Goal: Information Seeking & Learning: Learn about a topic

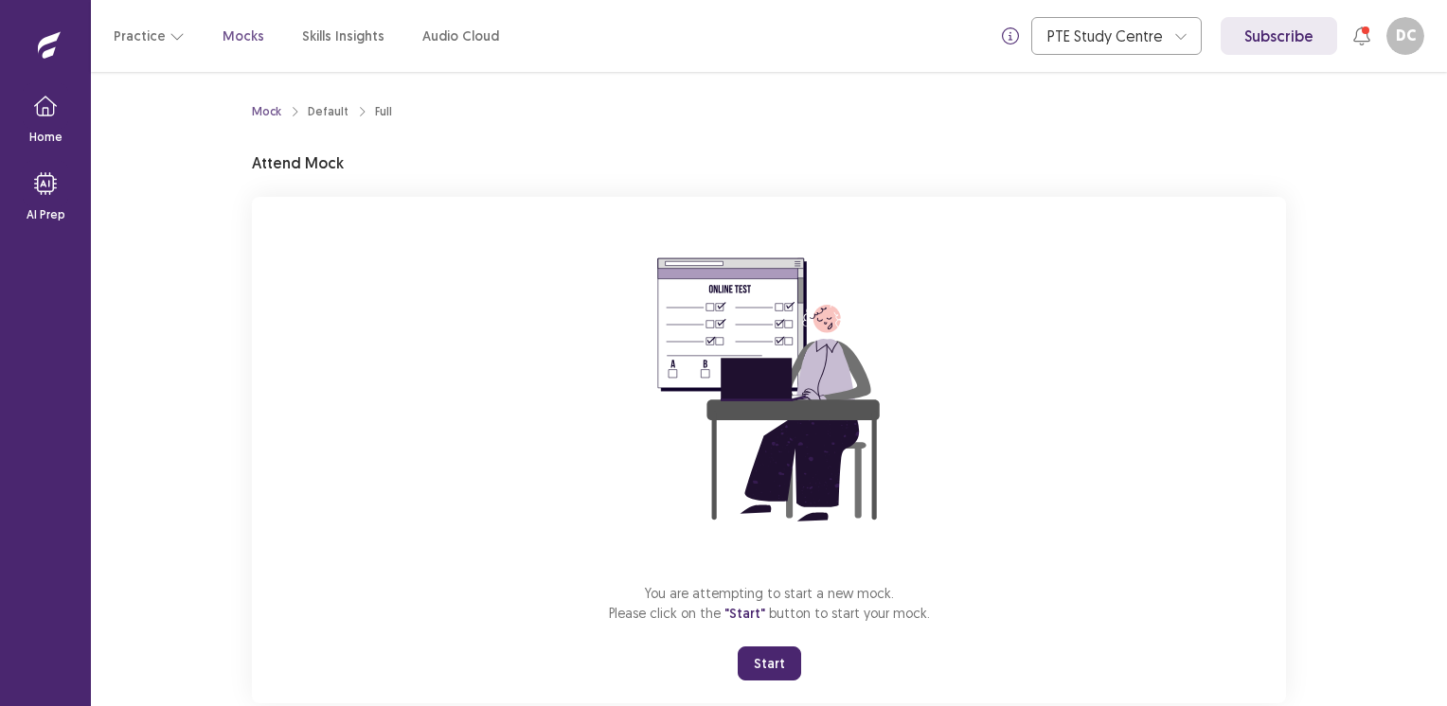
click at [782, 657] on button "Start" at bounding box center [769, 664] width 63 height 34
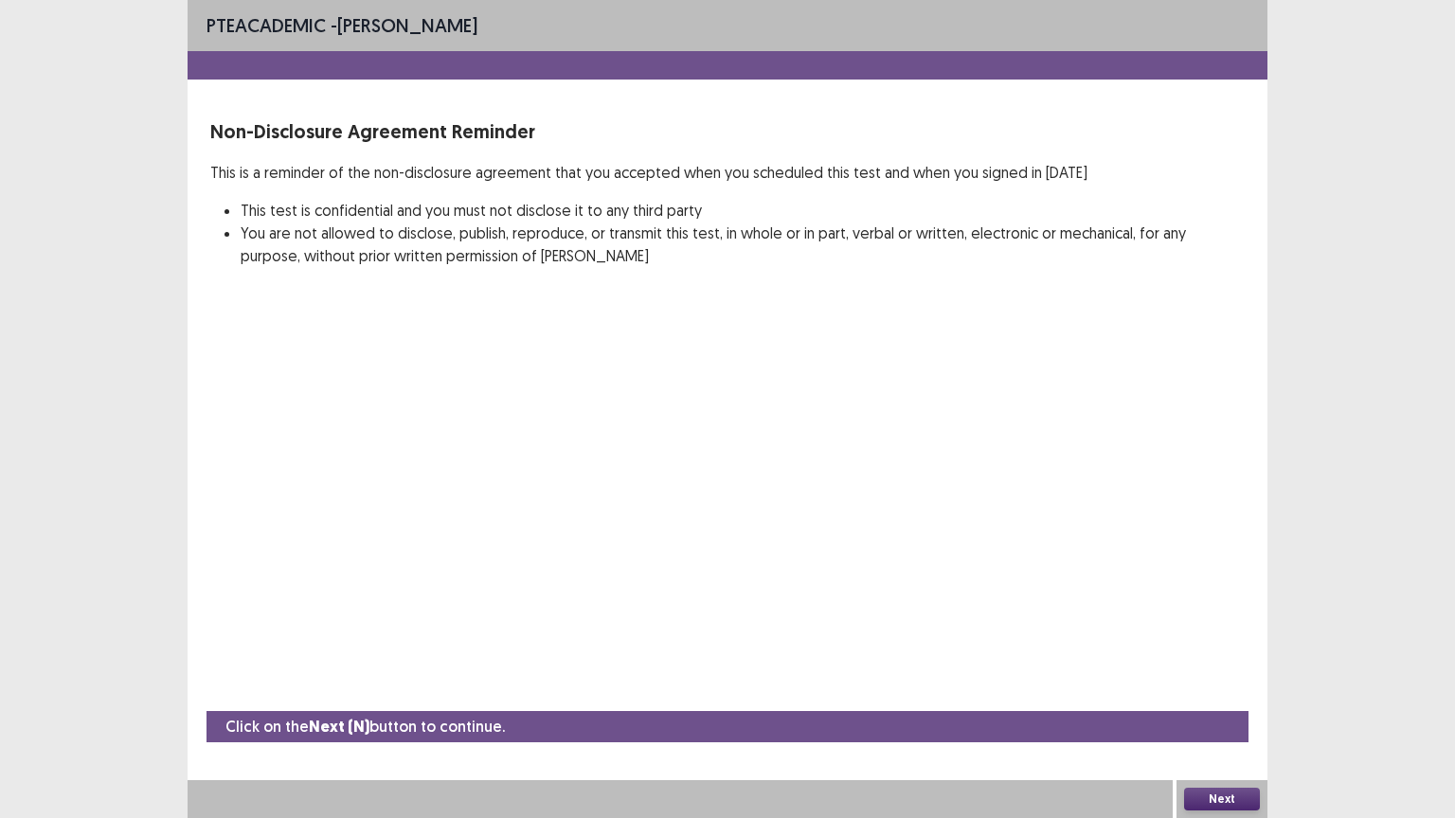
click at [1214, 706] on button "Next" at bounding box center [1222, 799] width 76 height 23
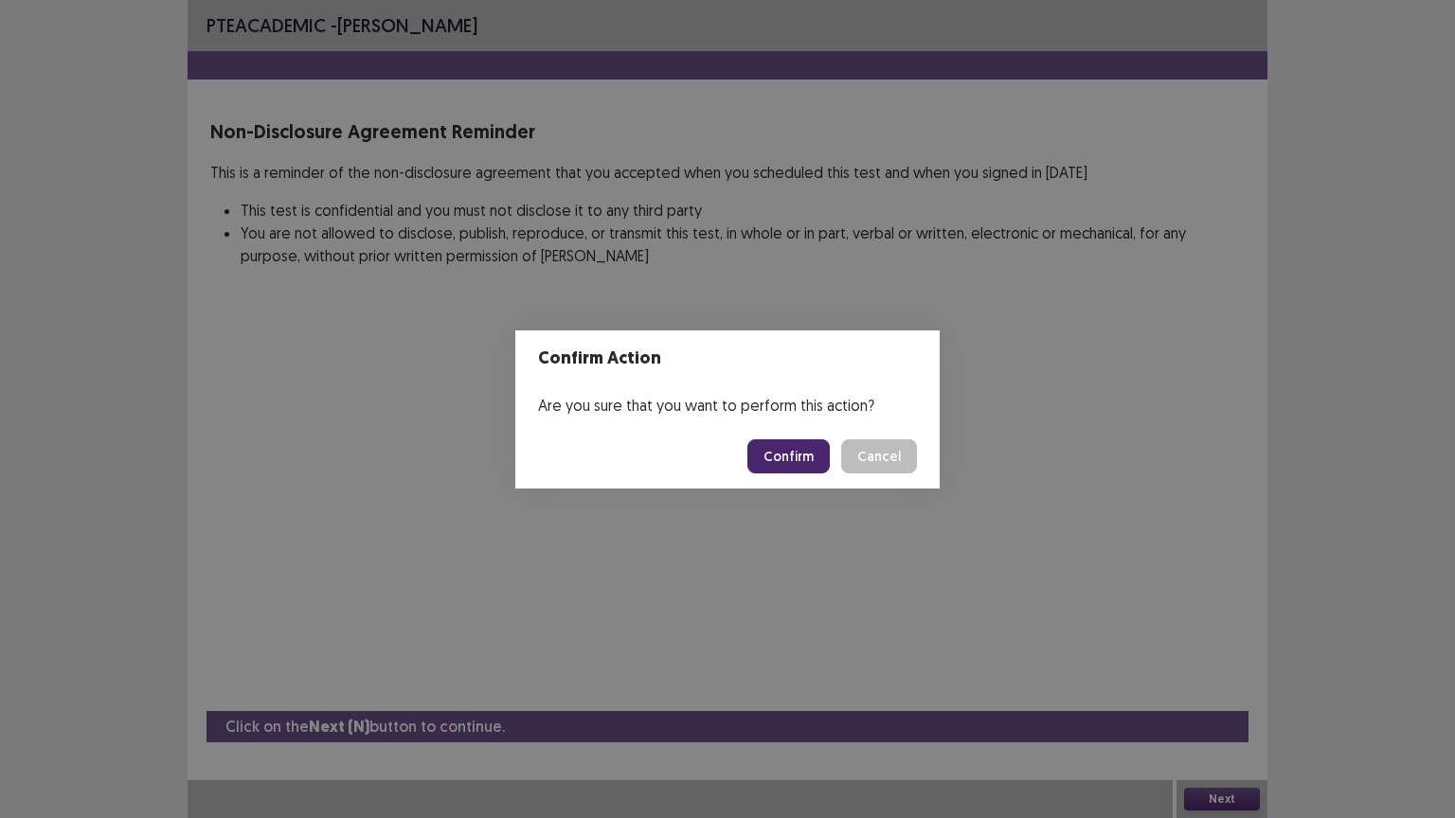
click at [799, 447] on button "Confirm" at bounding box center [788, 456] width 82 height 34
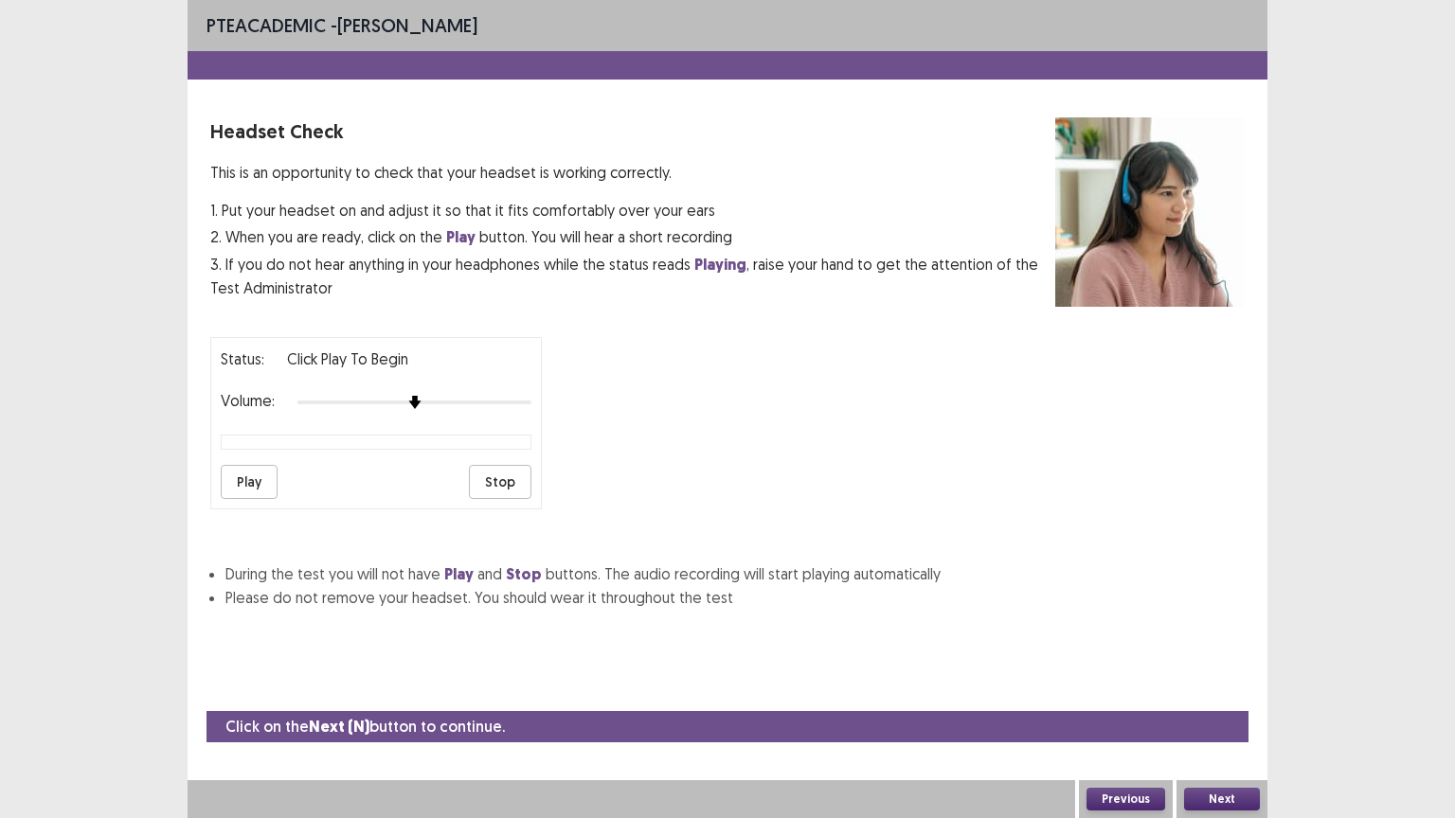
click at [231, 474] on button "Play" at bounding box center [249, 482] width 57 height 34
click at [1446, 87] on div "PTE academic - Domingo Casas Headset Check This is an opportunity to check that…" at bounding box center [727, 409] width 1455 height 818
click at [1344, 102] on div "PTE academic - Domingo Casas Headset Check This is an opportunity to check that…" at bounding box center [727, 409] width 1455 height 818
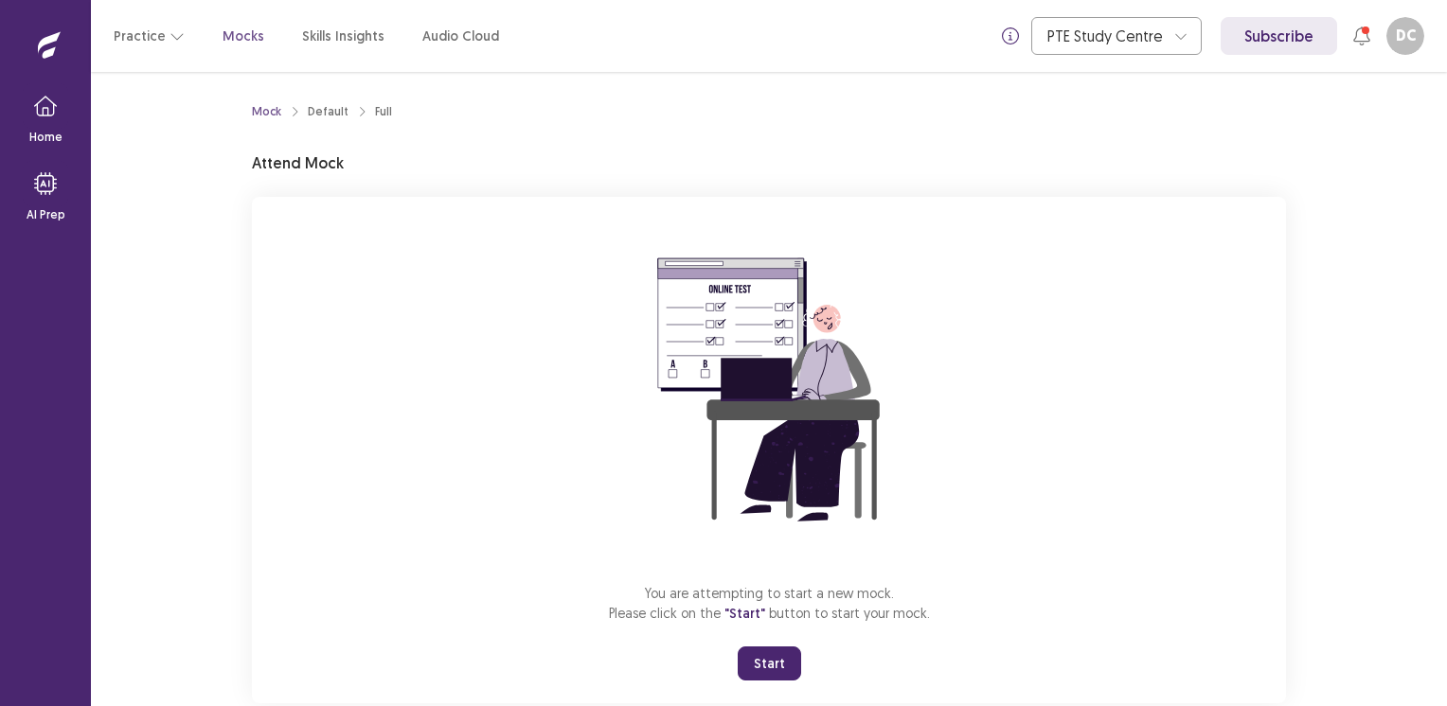
click at [757, 653] on button "Start" at bounding box center [769, 664] width 63 height 34
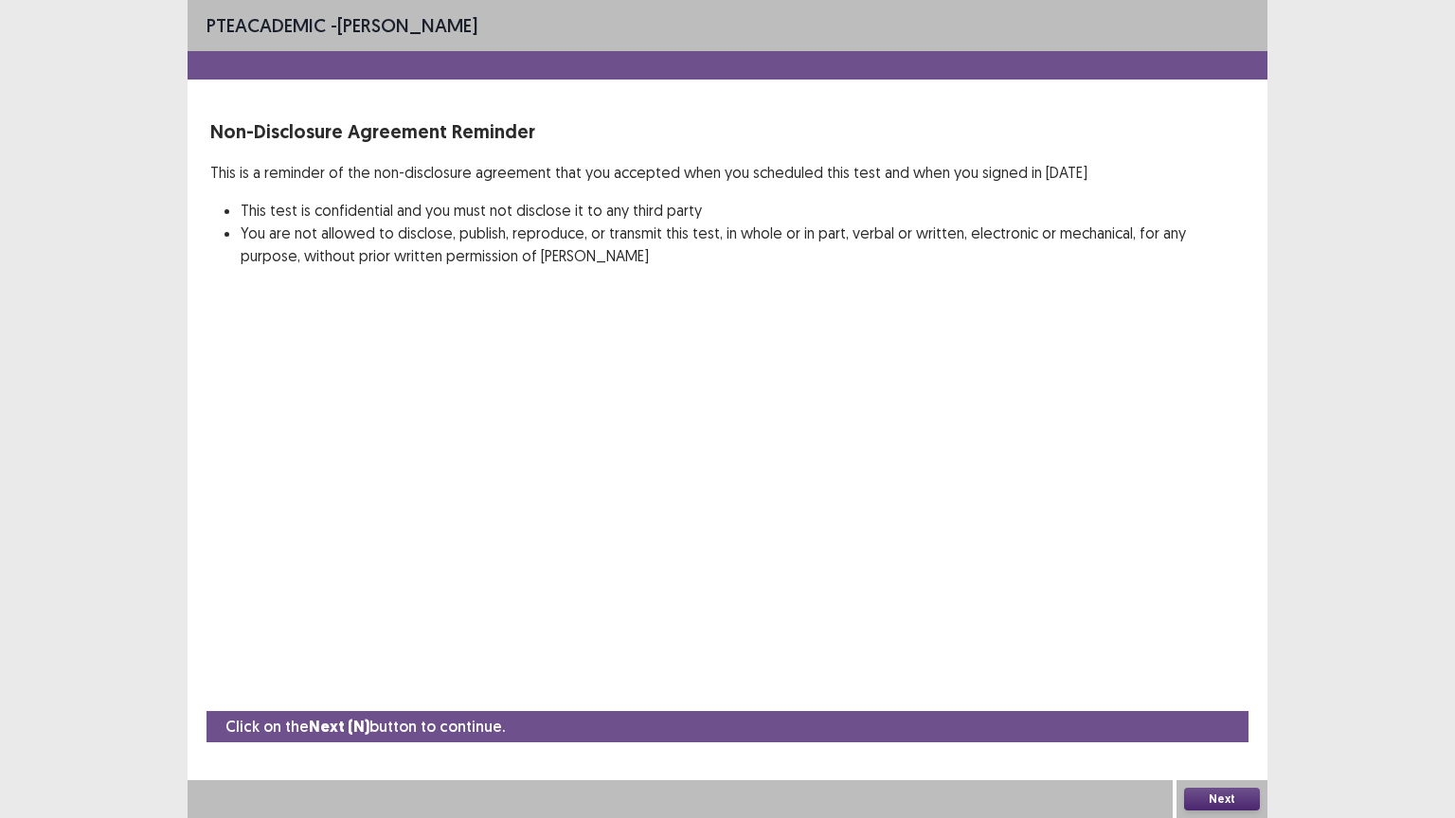
click at [1239, 706] on button "Next" at bounding box center [1222, 799] width 76 height 23
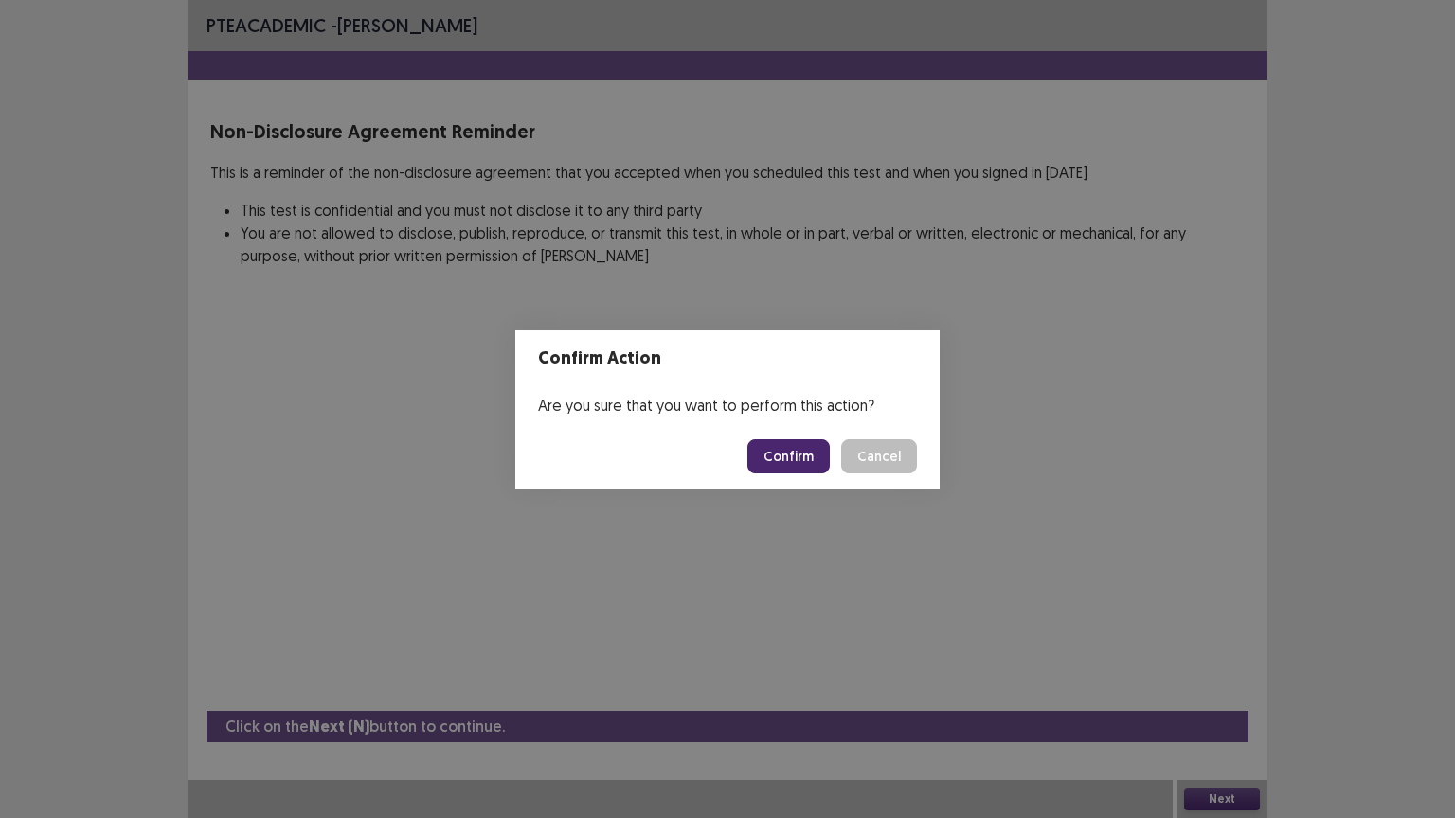
click at [780, 467] on button "Confirm" at bounding box center [788, 456] width 82 height 34
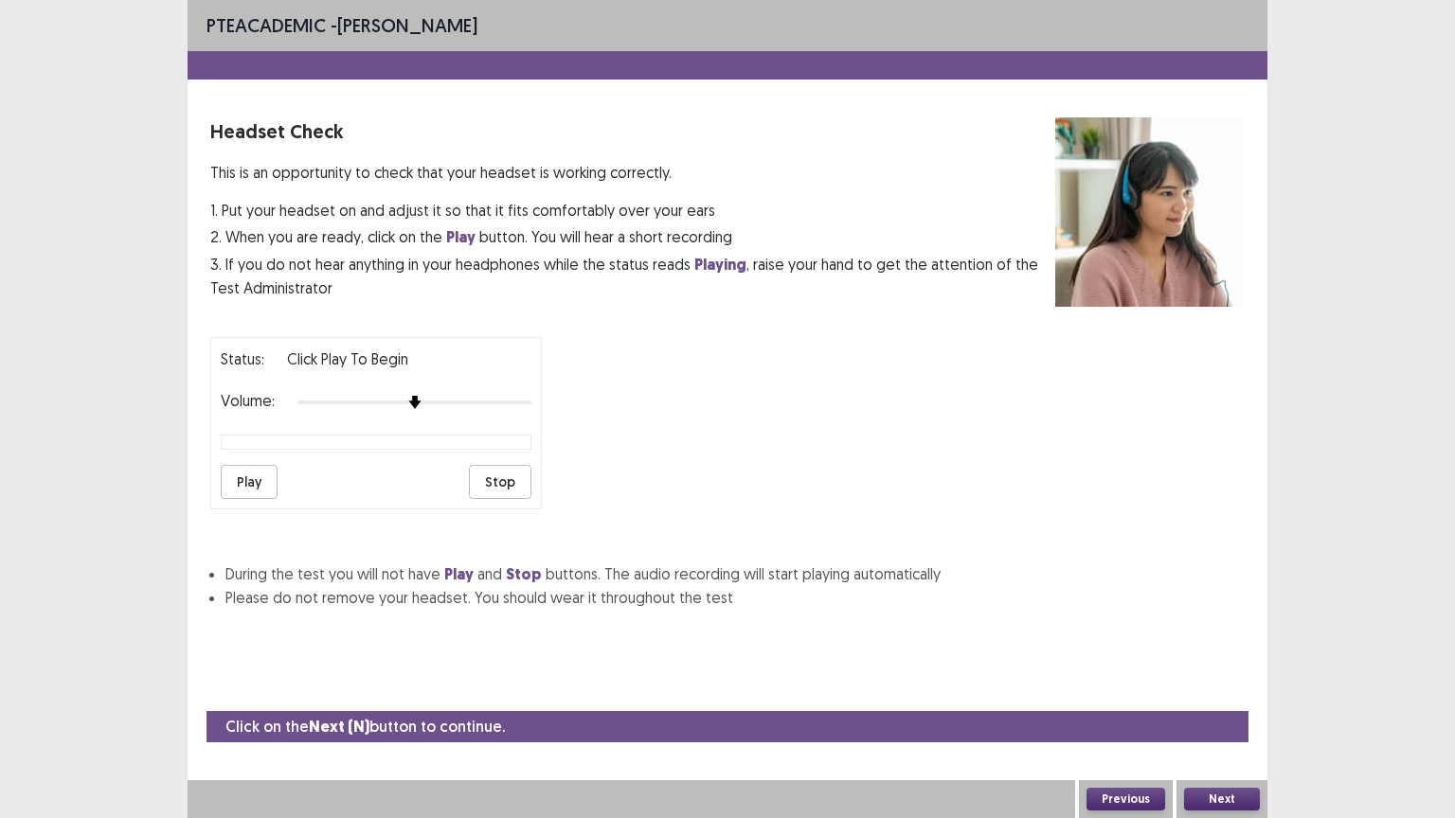
click at [251, 480] on button "Play" at bounding box center [249, 482] width 57 height 34
click at [1210, 706] on button "Next" at bounding box center [1222, 799] width 76 height 23
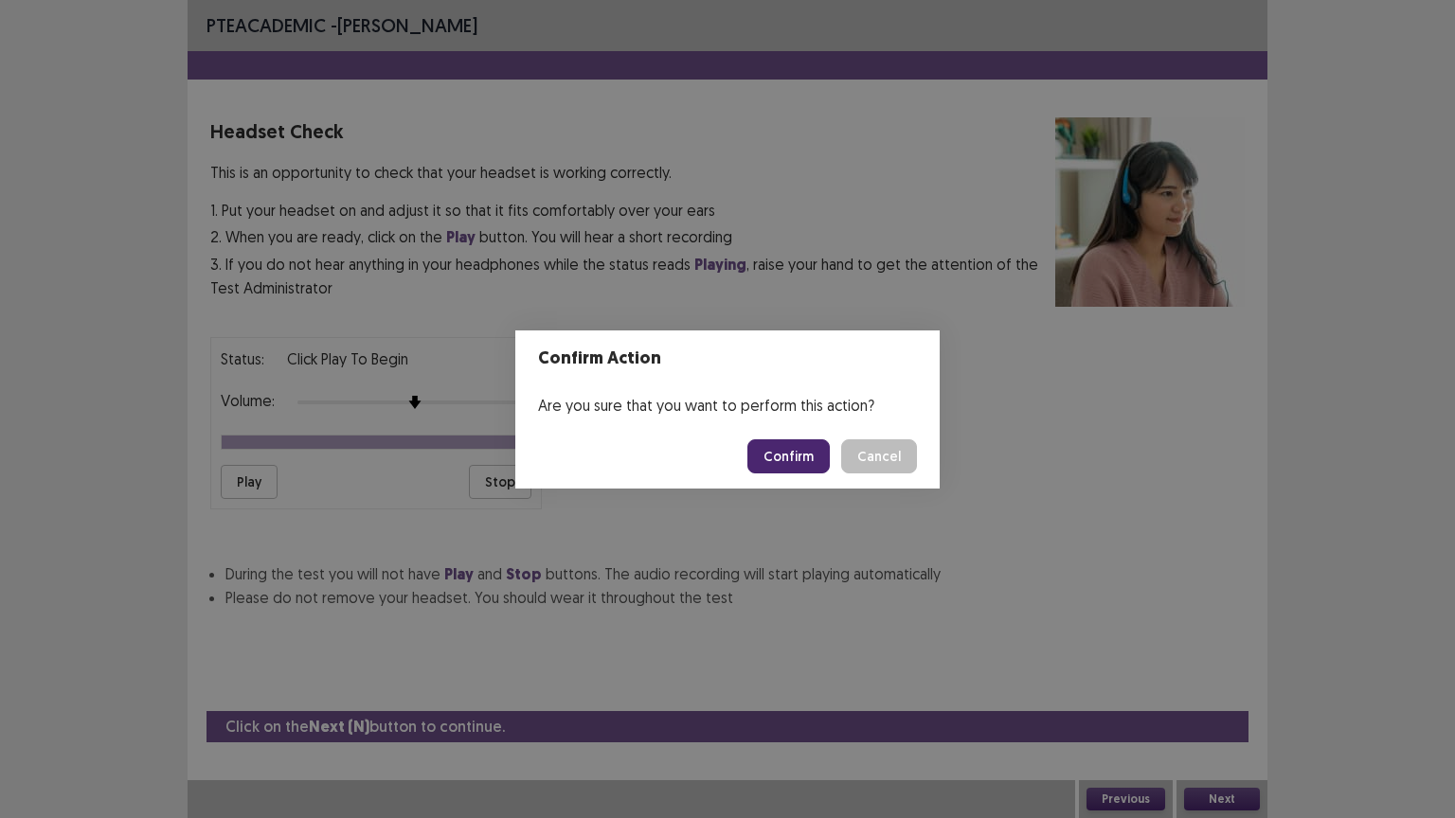
click at [800, 446] on button "Confirm" at bounding box center [788, 456] width 82 height 34
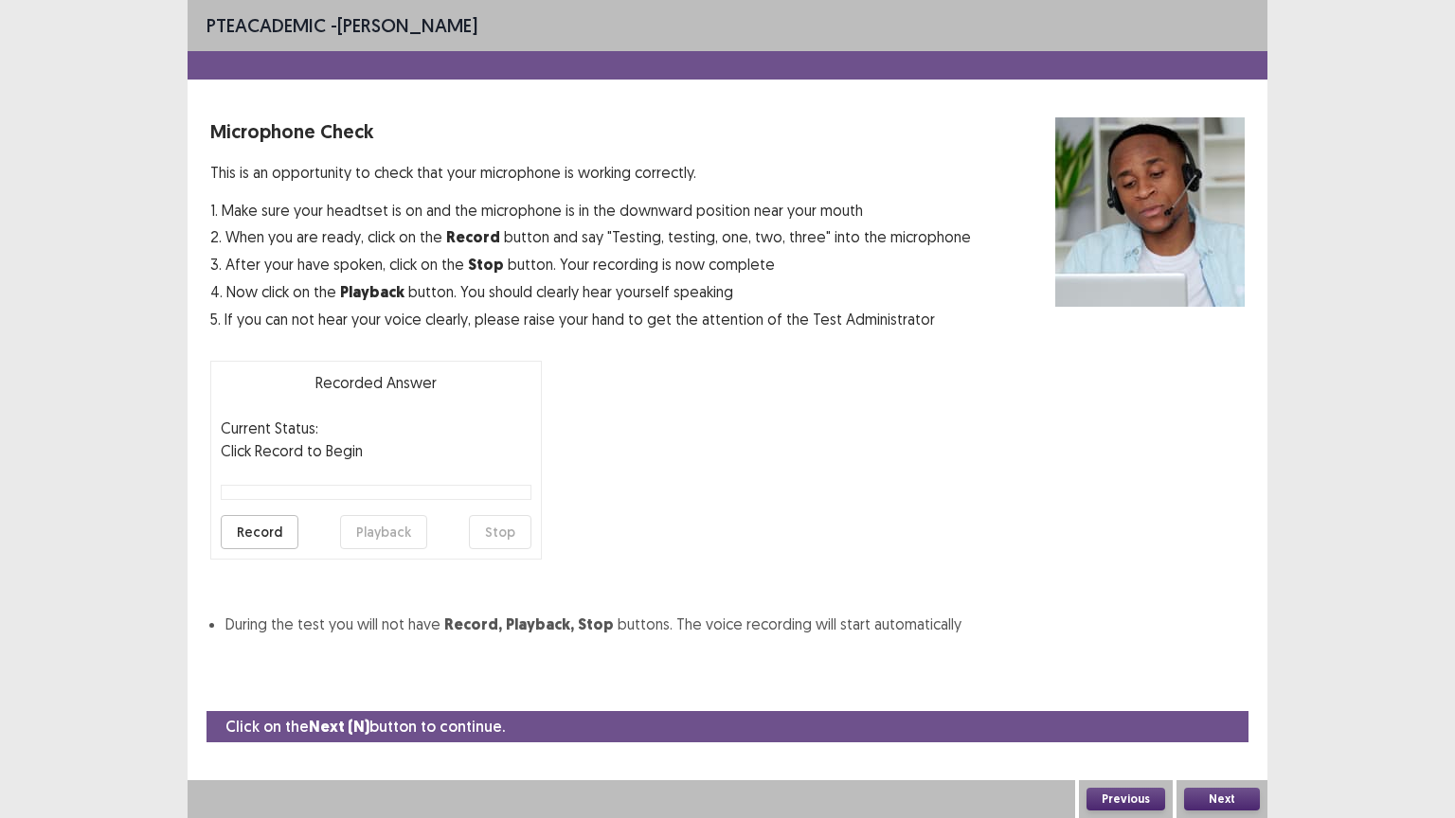
click at [1228, 706] on button "Next" at bounding box center [1222, 799] width 76 height 23
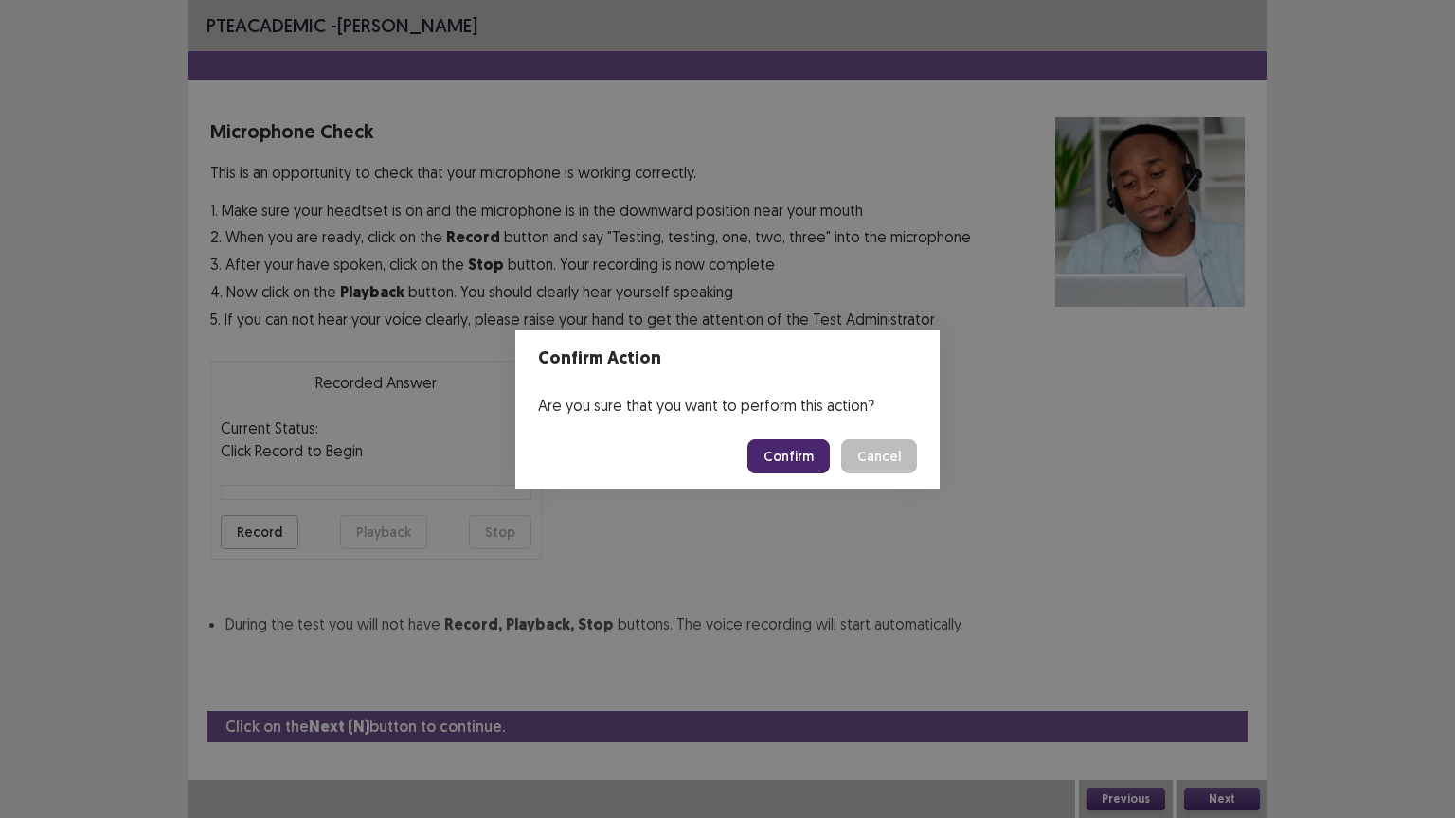
click at [799, 454] on button "Confirm" at bounding box center [788, 456] width 82 height 34
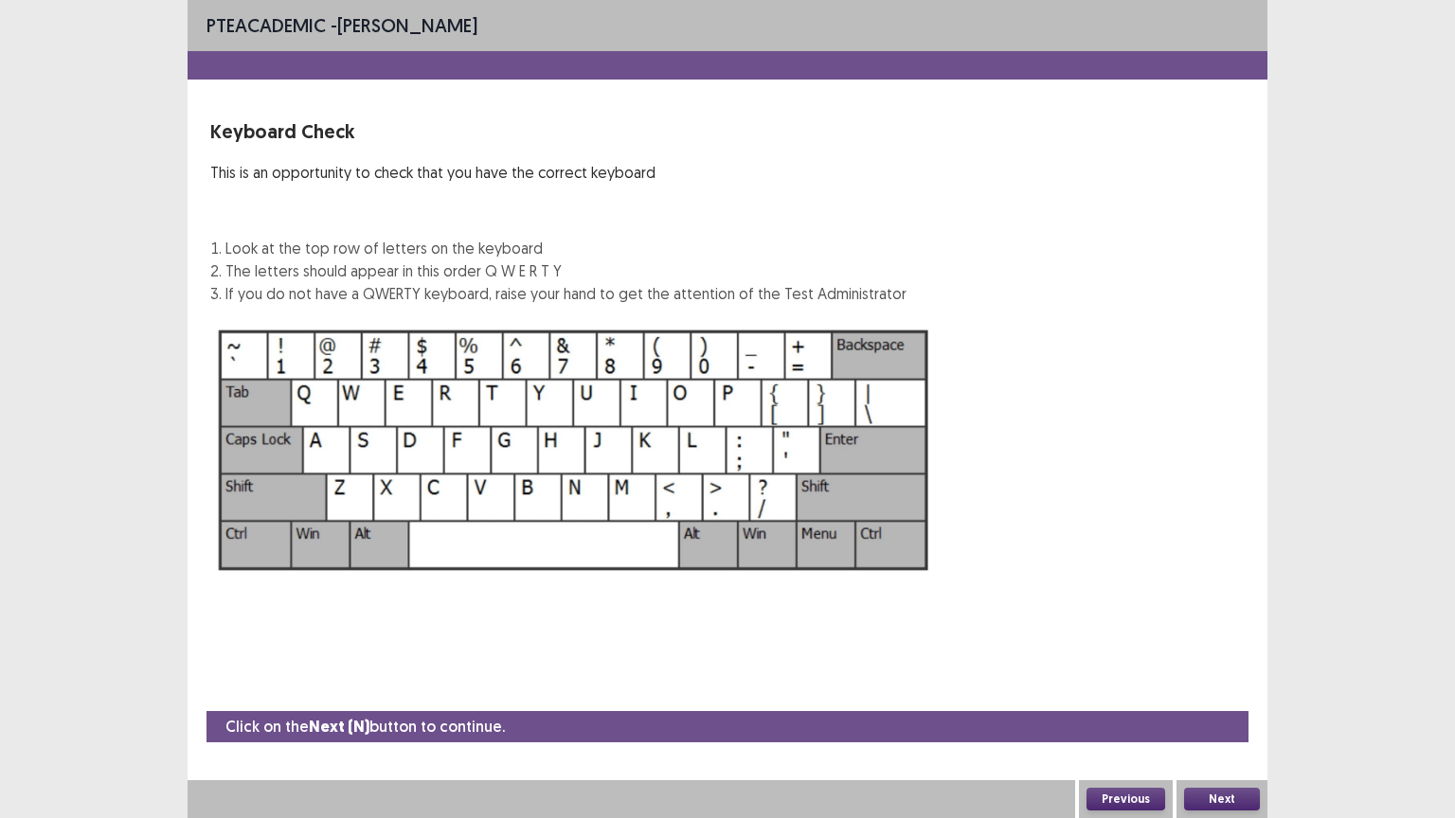
click at [1216, 706] on button "Next" at bounding box center [1222, 799] width 76 height 23
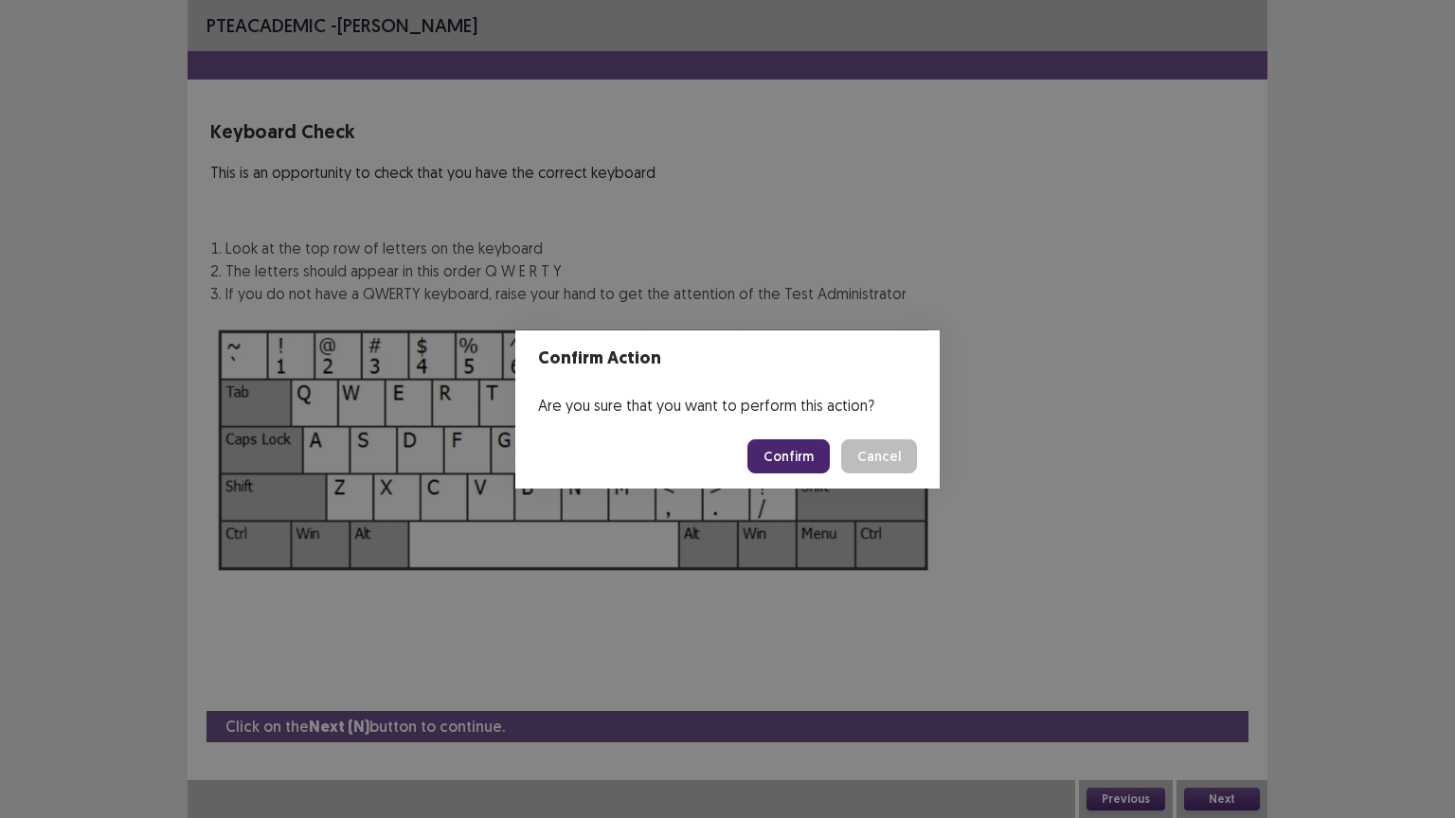
click at [788, 442] on button "Confirm" at bounding box center [788, 456] width 82 height 34
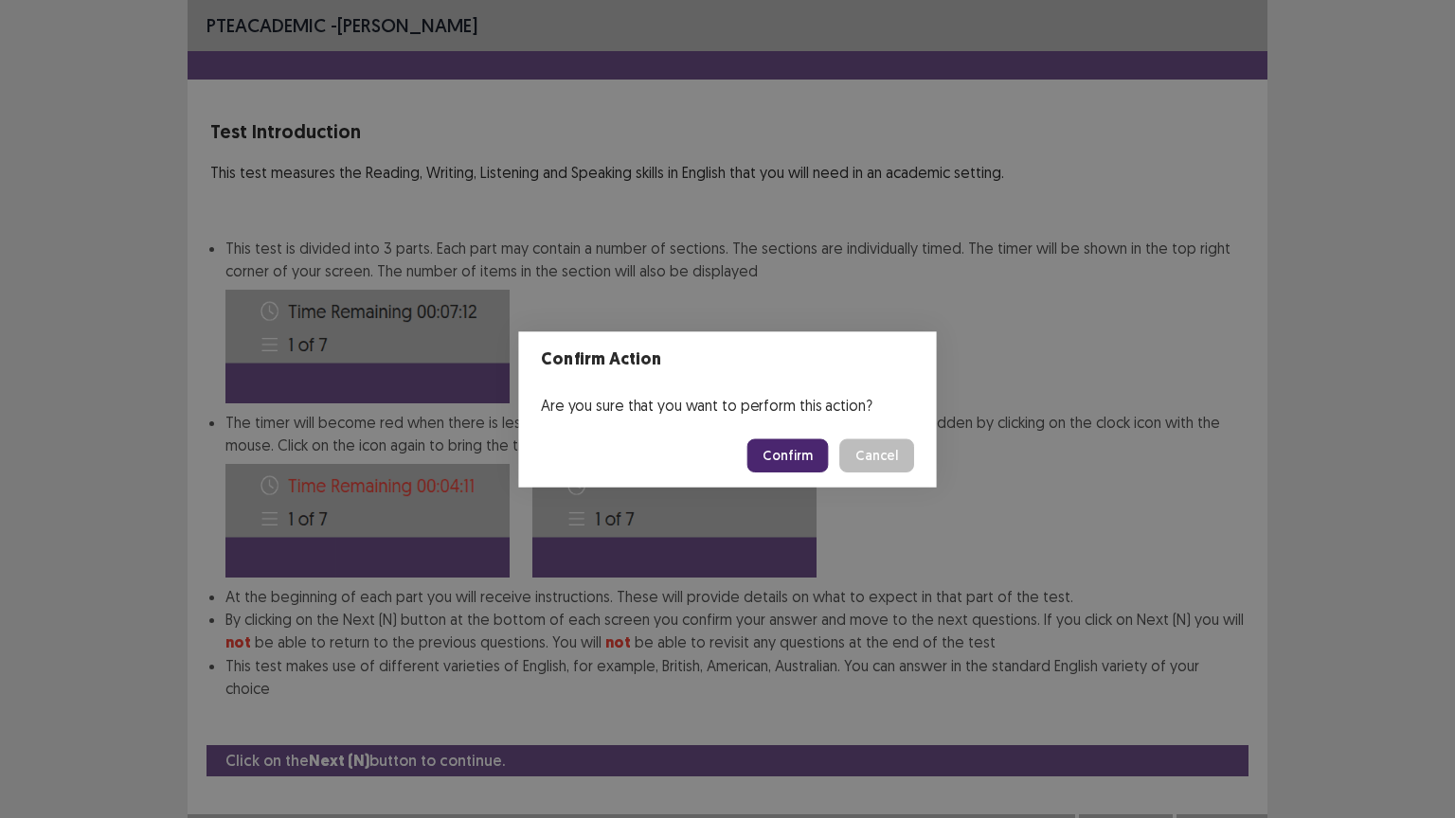
scroll to position [2, 0]
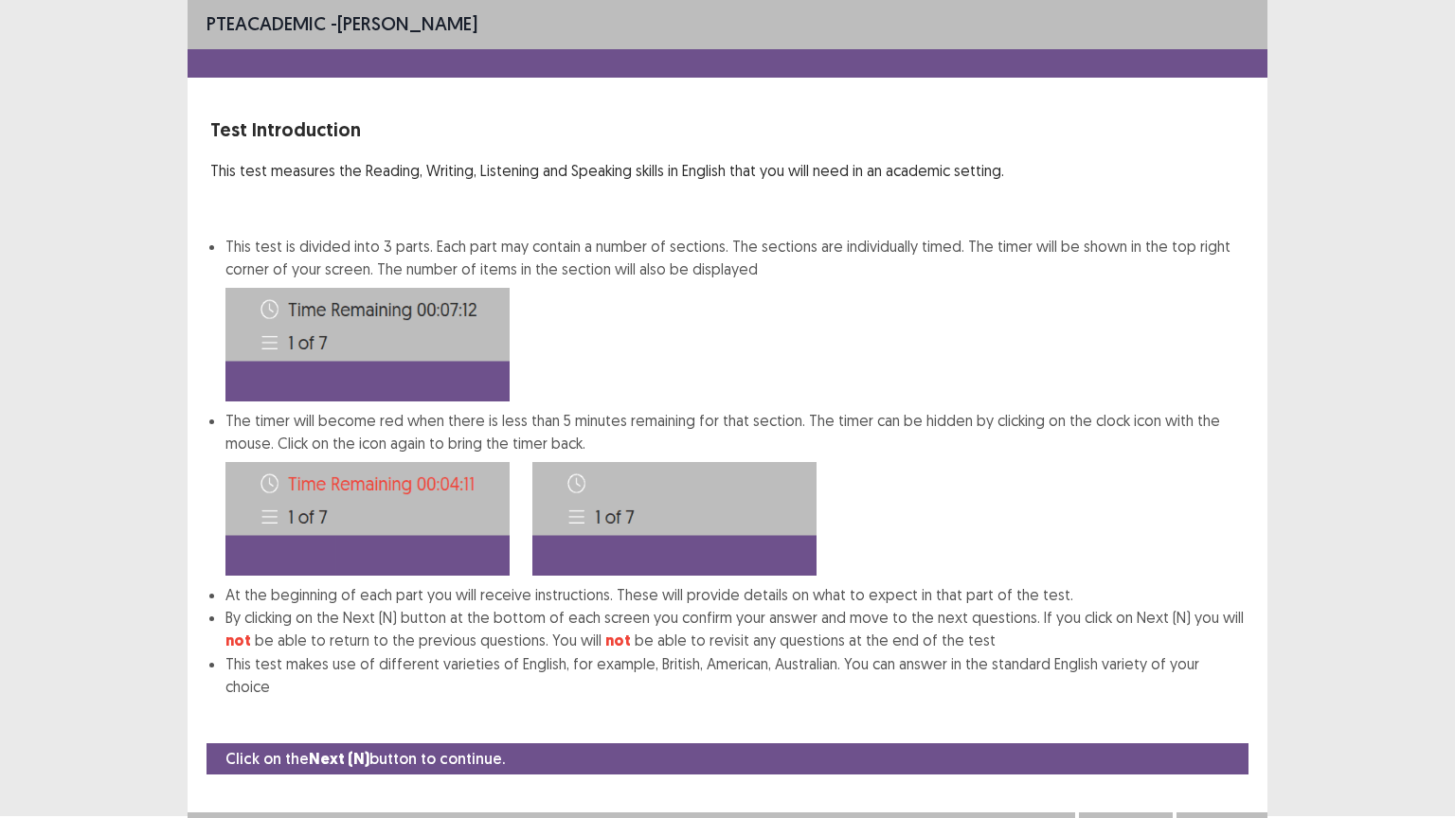
click at [1204, 706] on button "Next" at bounding box center [1222, 831] width 76 height 23
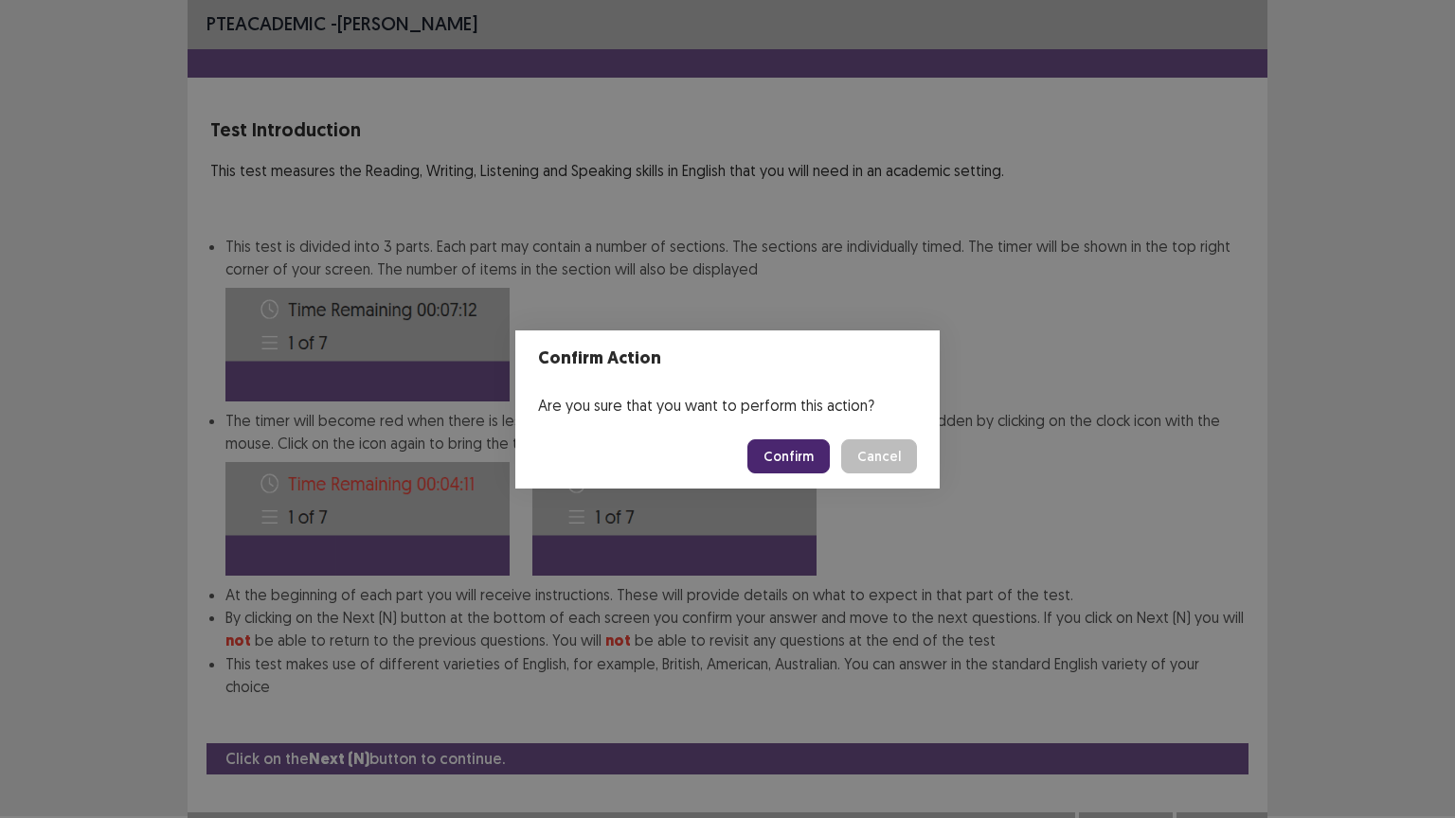
click at [795, 445] on button "Confirm" at bounding box center [788, 456] width 82 height 34
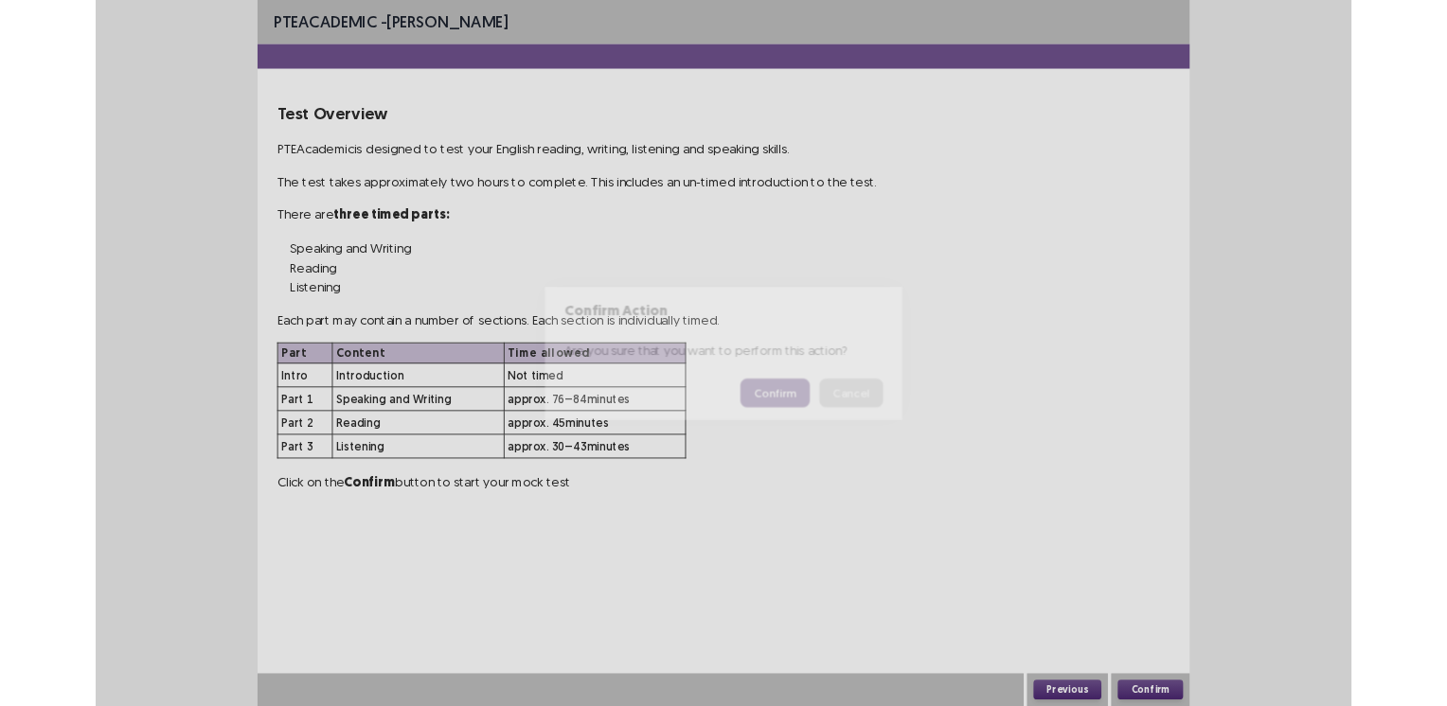
scroll to position [0, 0]
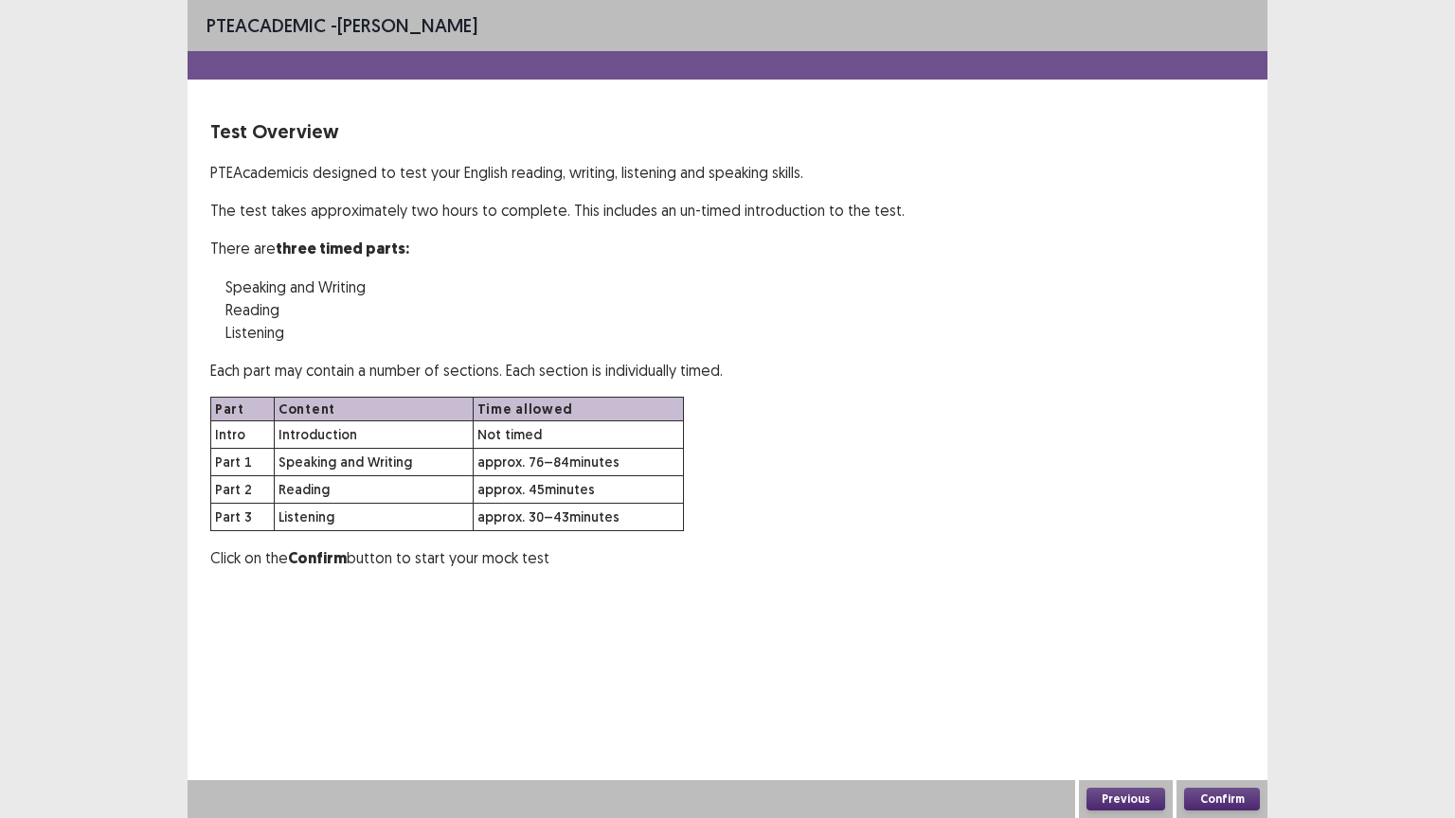
click at [1206, 706] on button "Confirm" at bounding box center [1222, 799] width 76 height 23
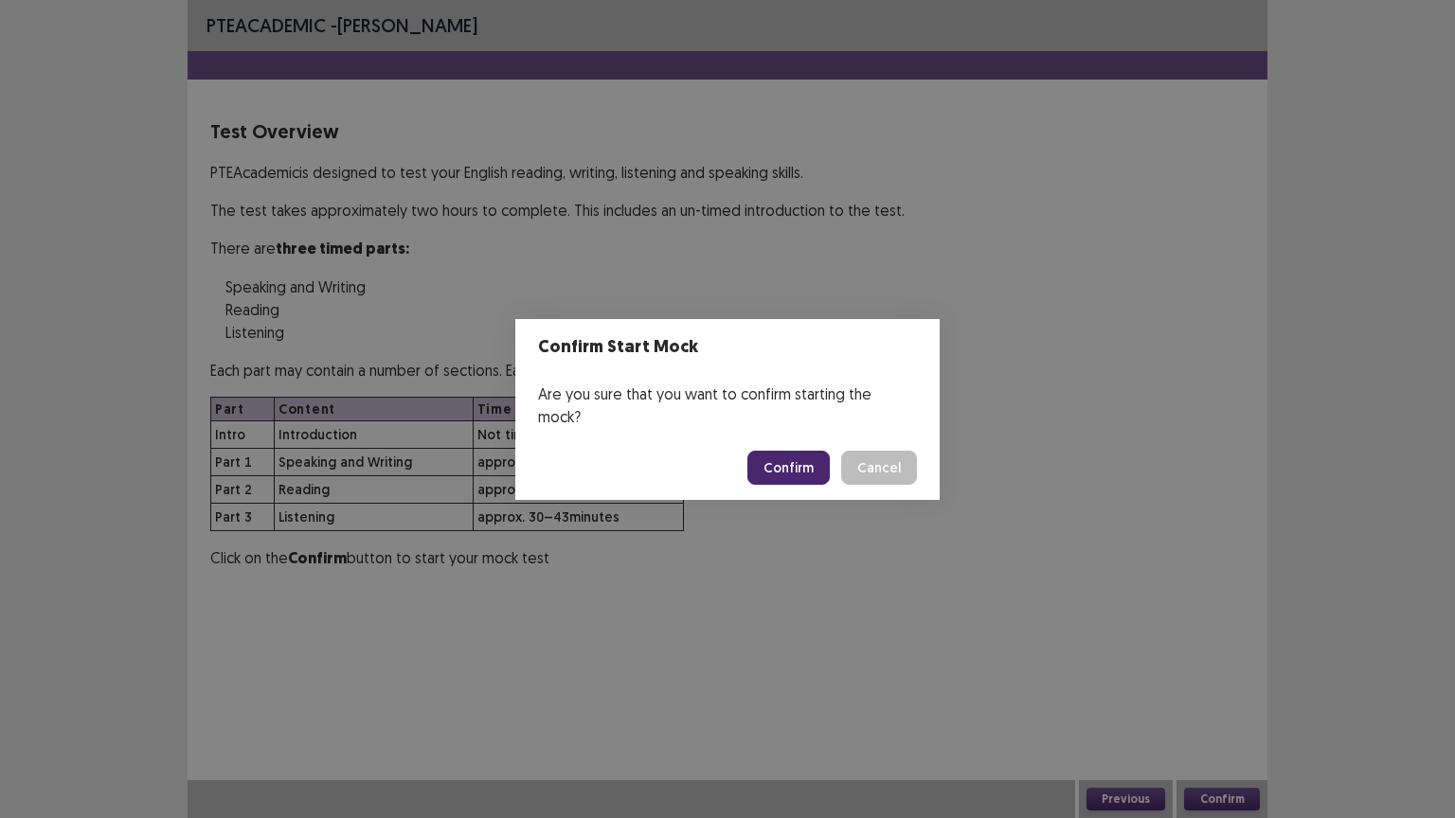
click at [777, 460] on button "Confirm" at bounding box center [788, 468] width 82 height 34
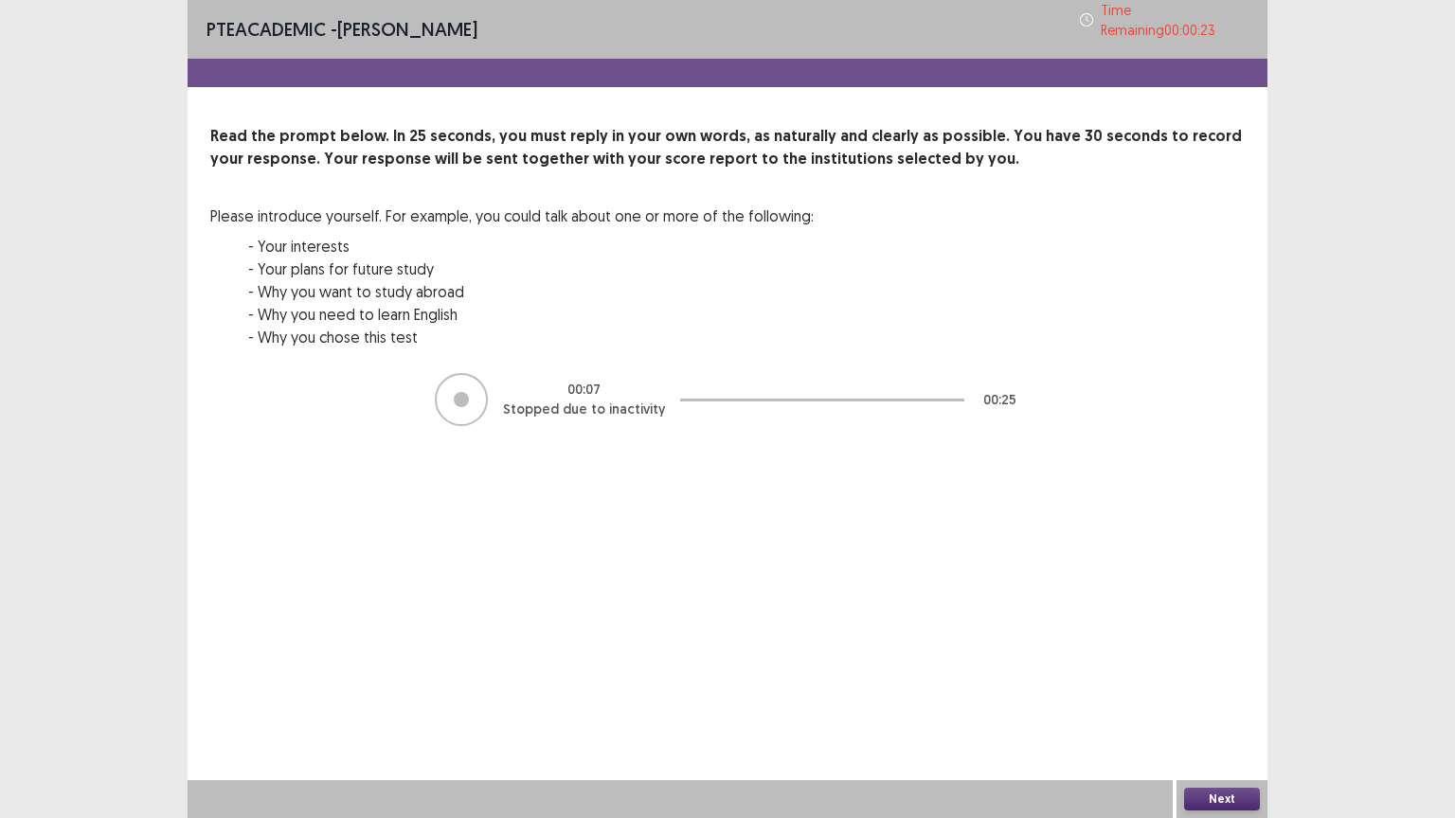
click at [1208, 706] on button "Next" at bounding box center [1222, 799] width 76 height 23
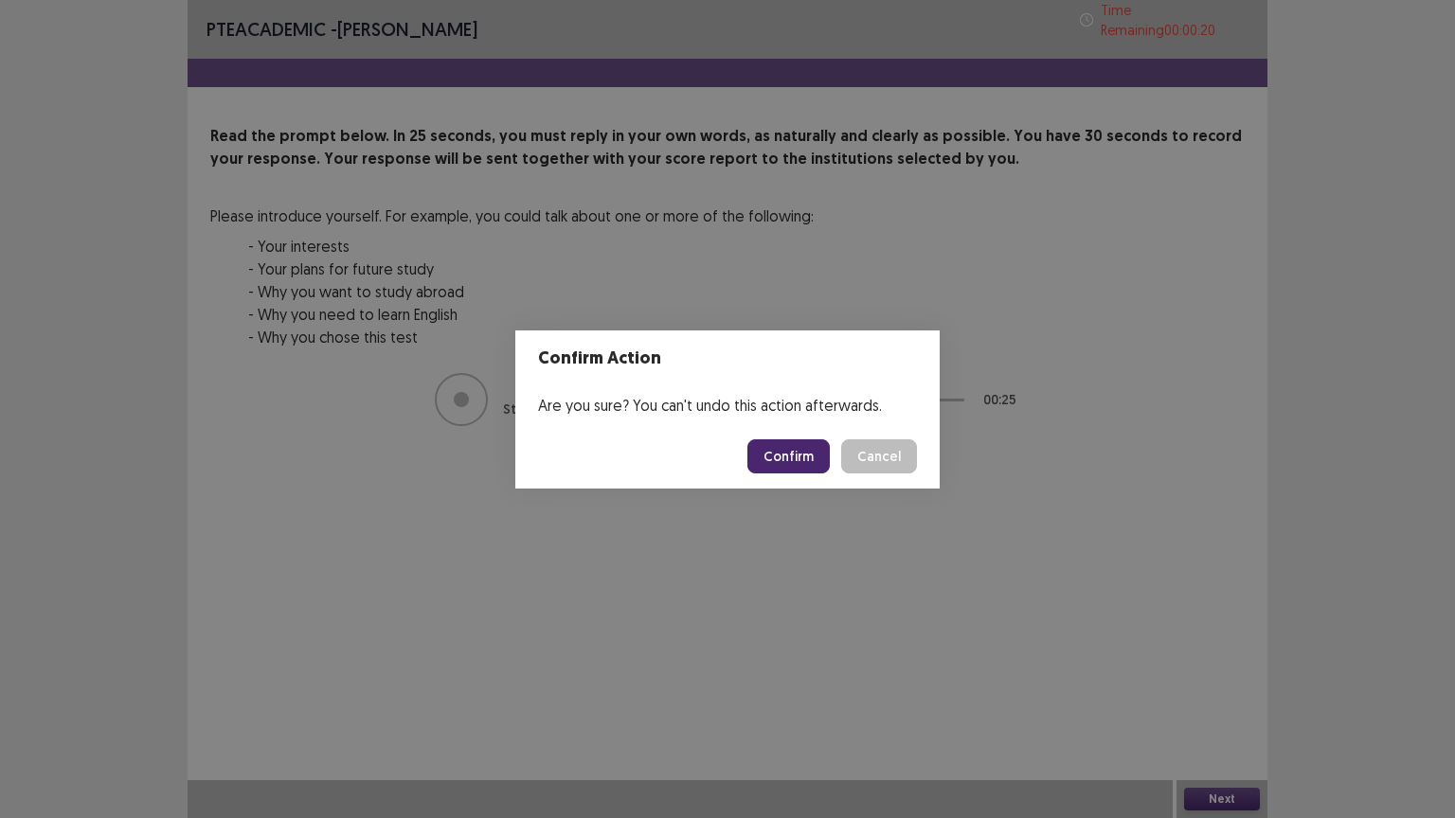
click at [784, 459] on button "Confirm" at bounding box center [788, 456] width 82 height 34
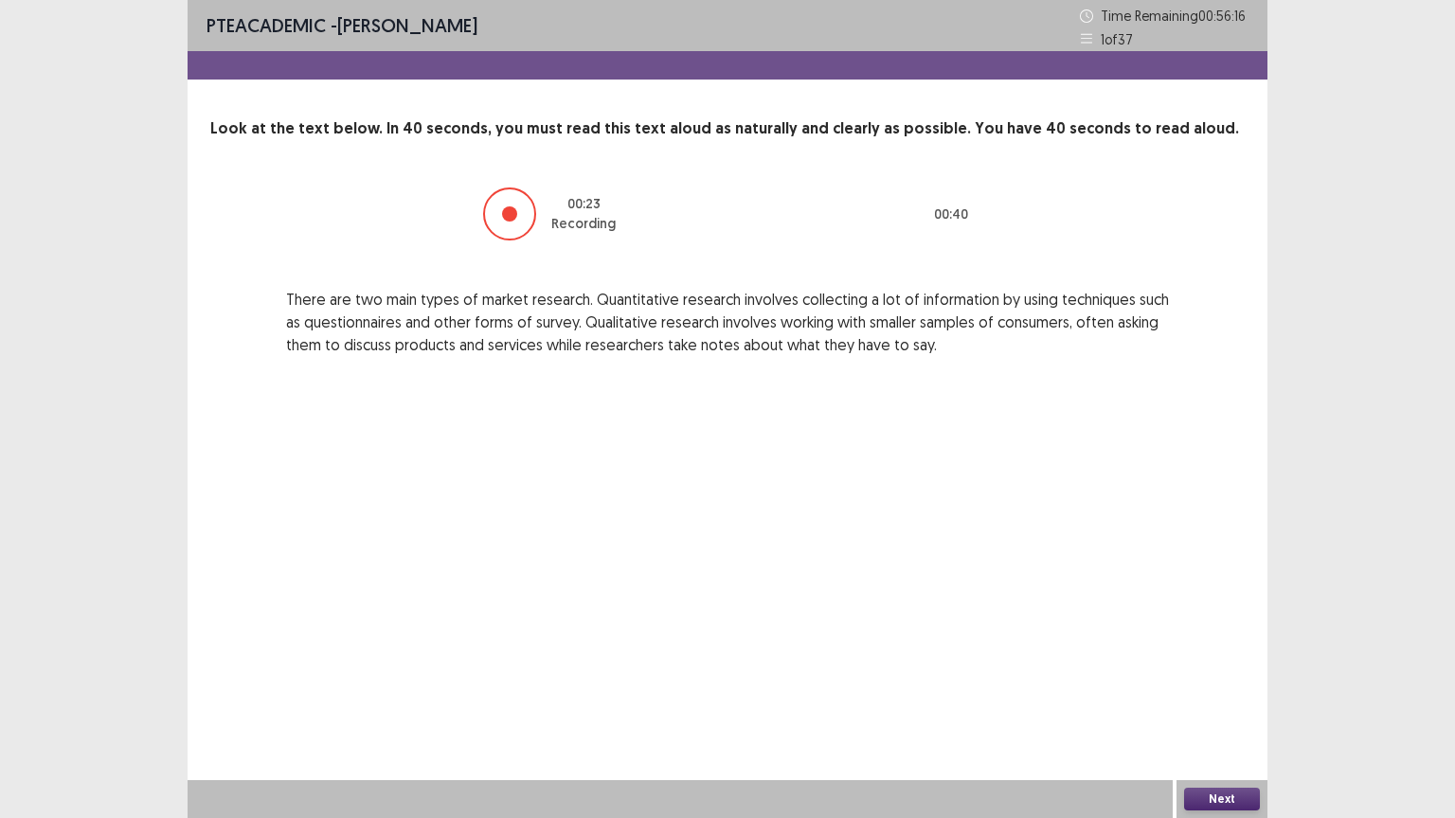
click at [517, 232] on div at bounding box center [509, 214] width 53 height 53
click at [515, 227] on div at bounding box center [509, 214] width 53 height 53
click at [1224, 706] on button "Next" at bounding box center [1222, 799] width 76 height 23
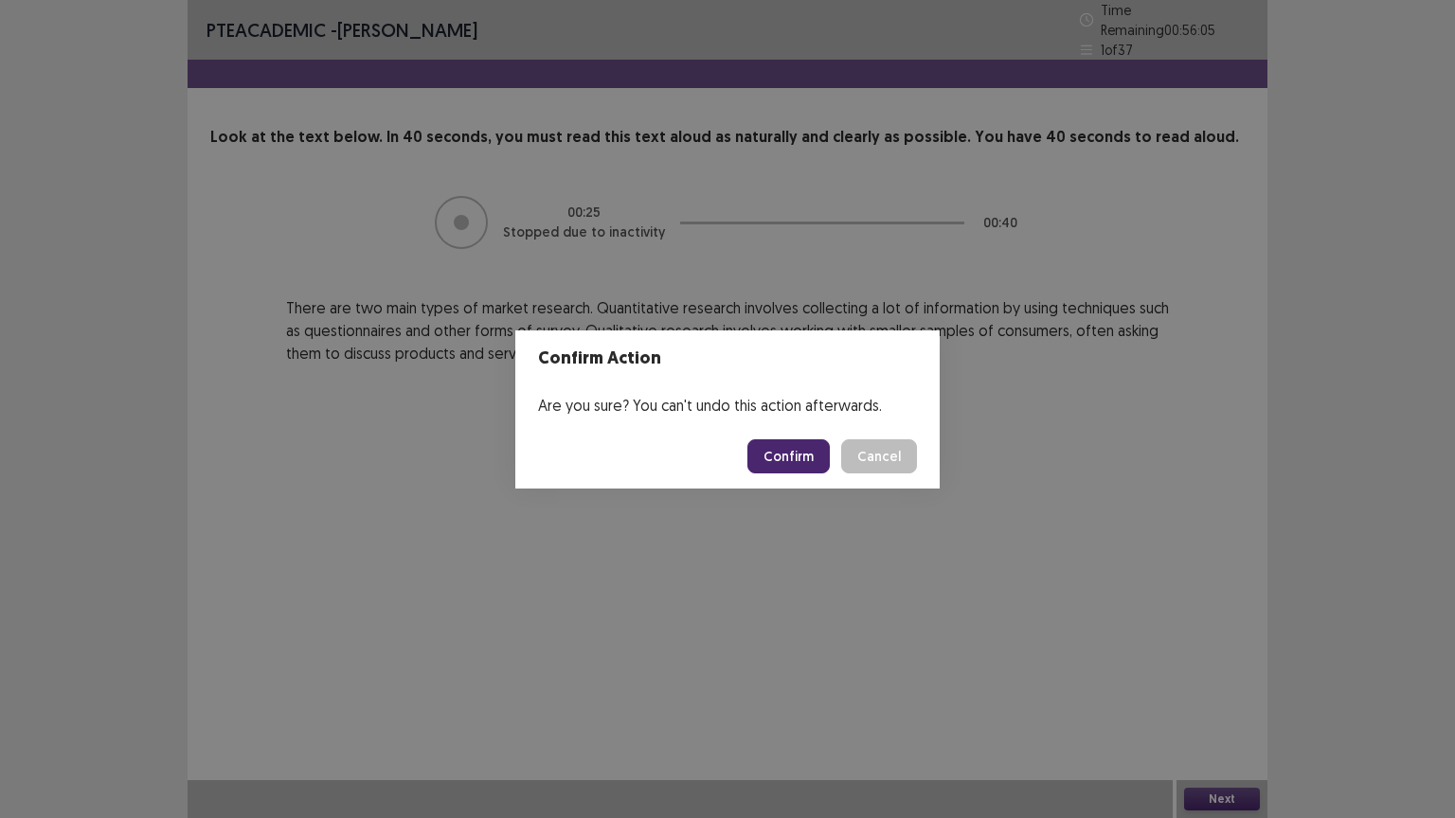
click at [788, 460] on button "Confirm" at bounding box center [788, 456] width 82 height 34
